Goal: Check status: Check status

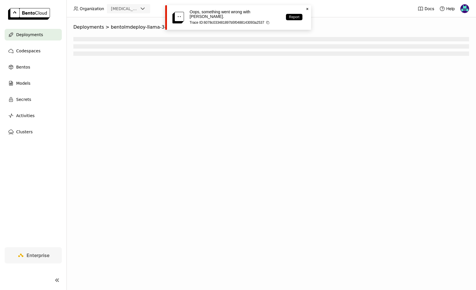
click at [30, 33] on span "Deployments" at bounding box center [29, 34] width 27 height 7
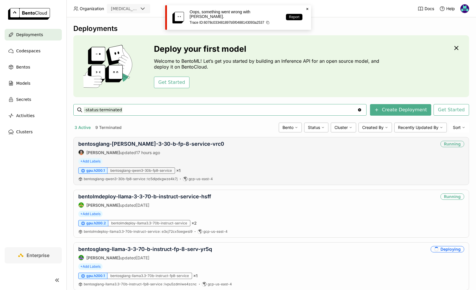
scroll to position [16, 0]
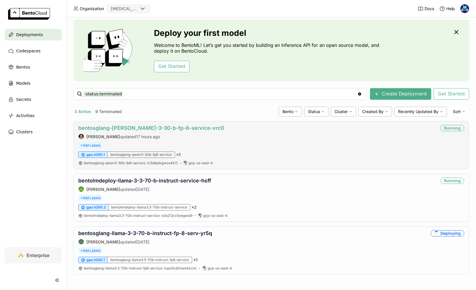
click at [178, 126] on link "bentosglang-[PERSON_NAME]-3-30-b-fp-8-service-vrc0" at bounding box center [151, 128] width 146 height 6
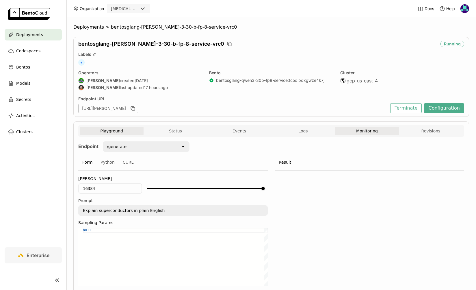
click at [374, 132] on button "Monitoring" at bounding box center [367, 131] width 64 height 9
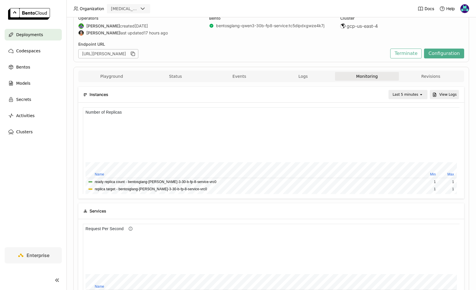
scroll to position [53, 0]
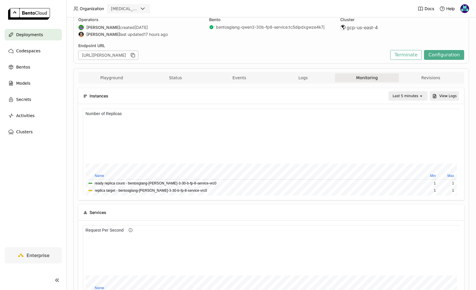
click at [416, 96] on div "Last 5 minutes" at bounding box center [406, 96] width 26 height 6
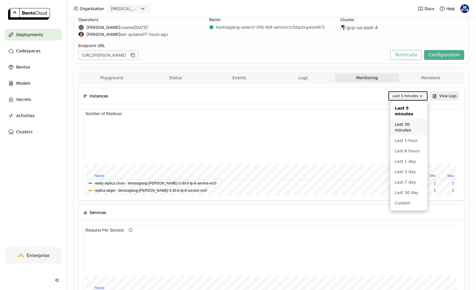
click at [412, 130] on div "Last 30 minutes" at bounding box center [409, 127] width 28 height 12
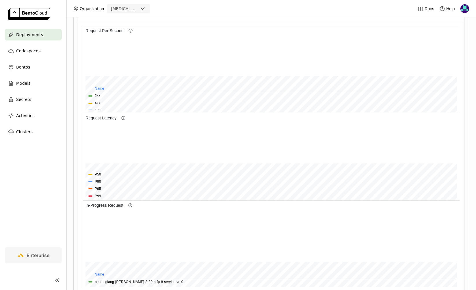
scroll to position [285, 0]
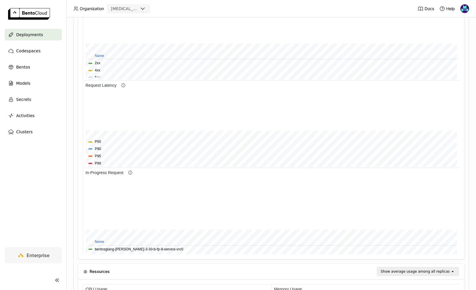
click at [42, 169] on nav "Deployments Codespaces Bentos Models Secrets Activities Clusters" at bounding box center [33, 138] width 66 height 218
click at [16, 159] on nav "Deployments Codespaces Bentos Models Secrets Activities Clusters" at bounding box center [33, 138] width 66 height 218
